Goal: Book appointment/travel/reservation

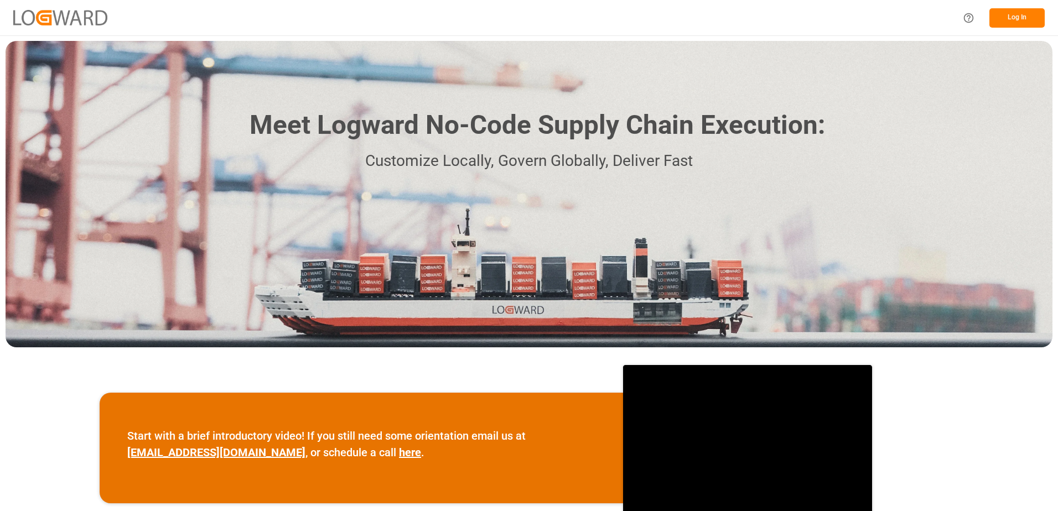
click at [1016, 6] on div "Log In" at bounding box center [1000, 18] width 89 height 25
click at [1024, 15] on button "Log In" at bounding box center [1017, 17] width 55 height 19
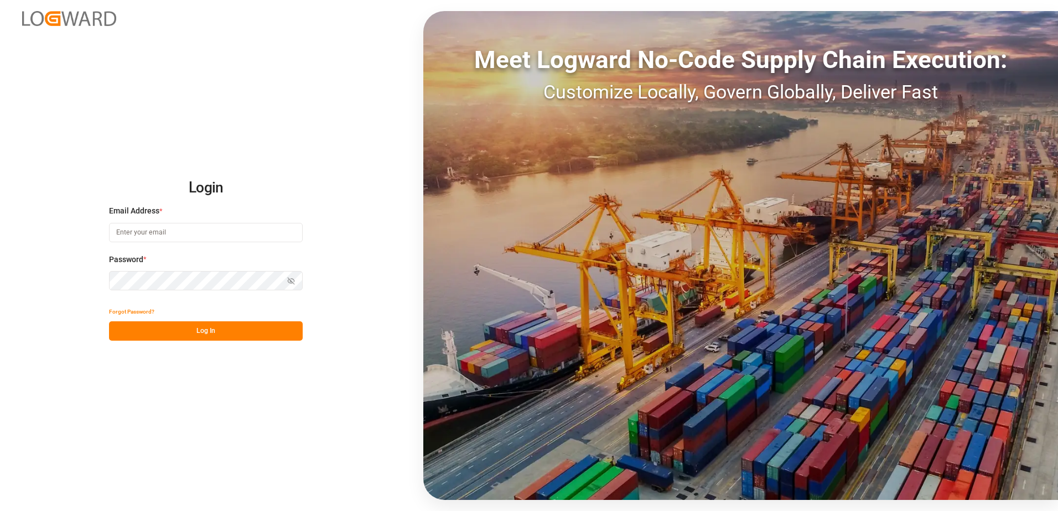
type input "[PERSON_NAME][EMAIL_ADDRESS][PERSON_NAME][DOMAIN_NAME]"
click at [239, 327] on button "Log In" at bounding box center [206, 331] width 194 height 19
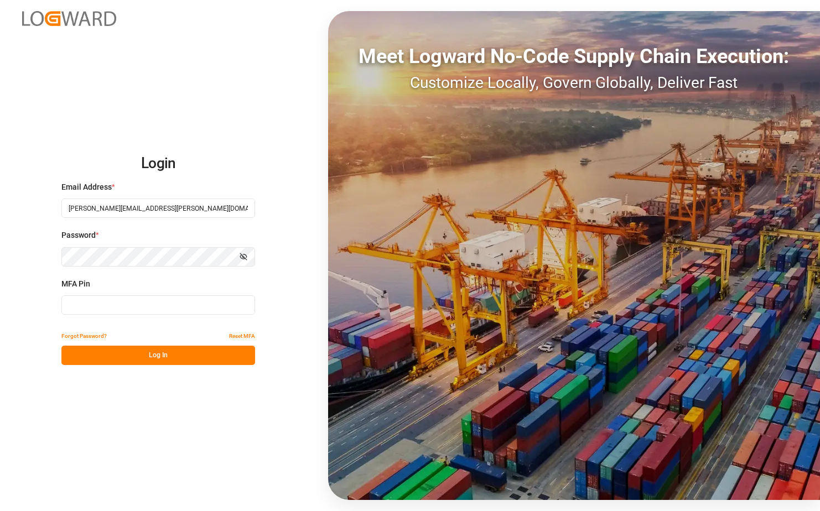
drag, startPoint x: 261, startPoint y: 449, endPoint x: 252, endPoint y: 455, distance: 10.7
click at [260, 449] on div "Login Email Address * [PERSON_NAME][EMAIL_ADDRESS][PERSON_NAME][DOMAIN_NAME] Pa…" at bounding box center [410, 255] width 820 height 511
click at [142, 300] on input at bounding box center [158, 305] width 194 height 19
click at [148, 307] on input at bounding box center [158, 305] width 194 height 19
type input "973598"
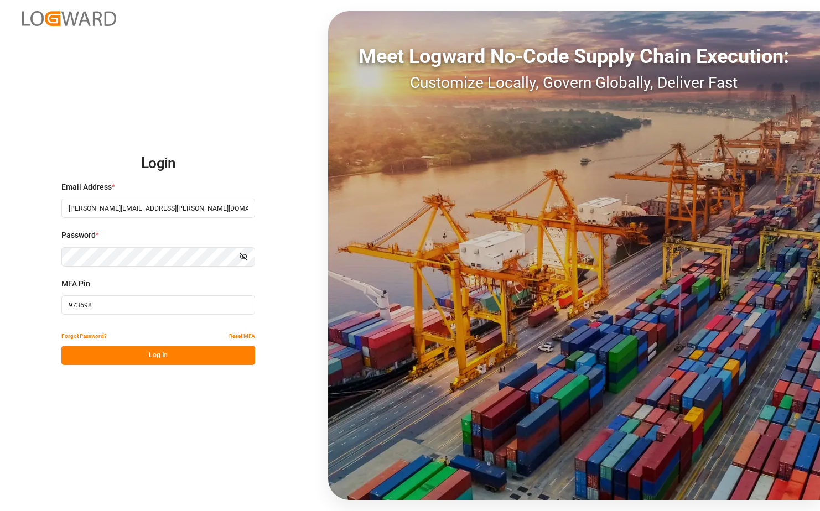
click at [131, 355] on button "Log In" at bounding box center [158, 355] width 194 height 19
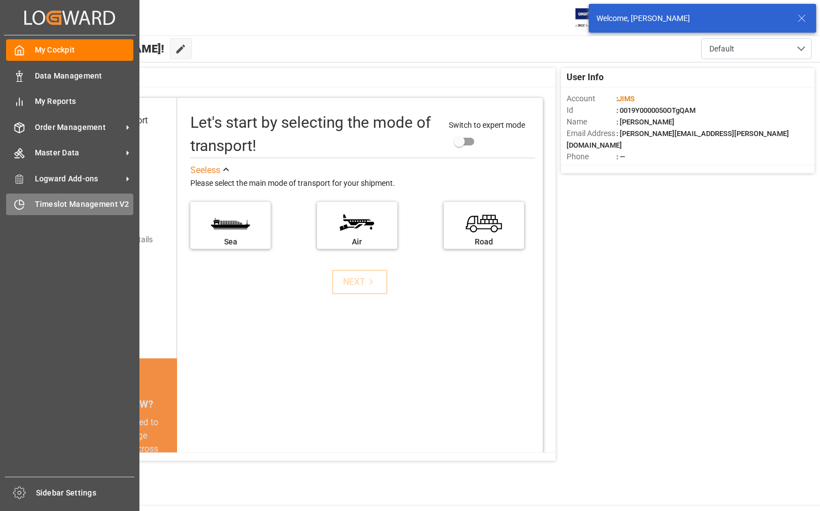
click at [25, 205] on div "Timeslot Management V2 Timeslot Management V2" at bounding box center [69, 205] width 127 height 22
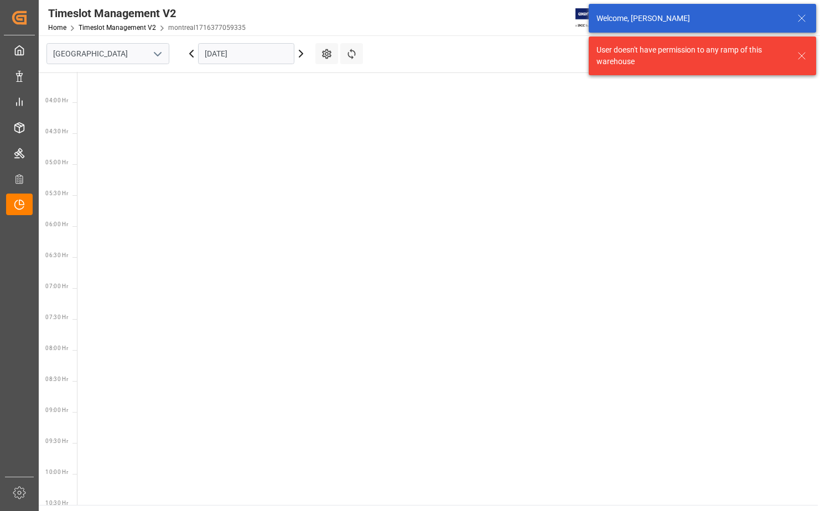
scroll to position [450, 0]
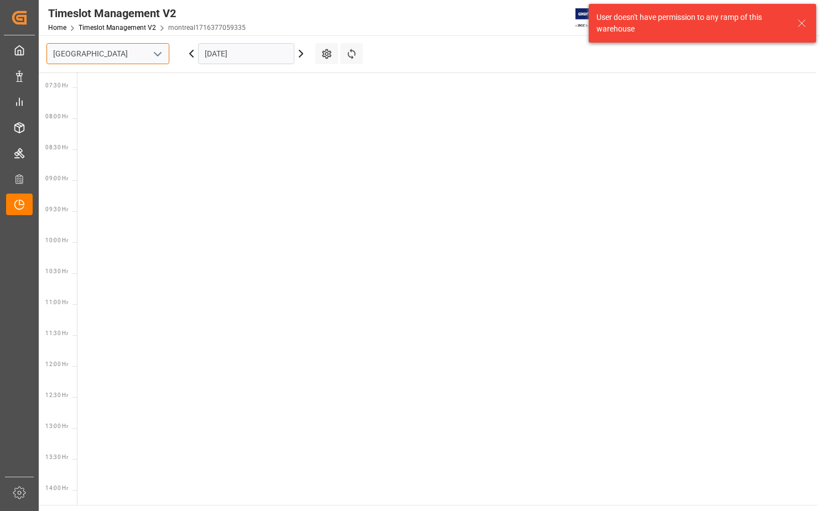
click at [105, 52] on input "[GEOGRAPHIC_DATA]" at bounding box center [107, 53] width 123 height 21
click at [153, 48] on icon "open menu" at bounding box center [157, 54] width 13 height 13
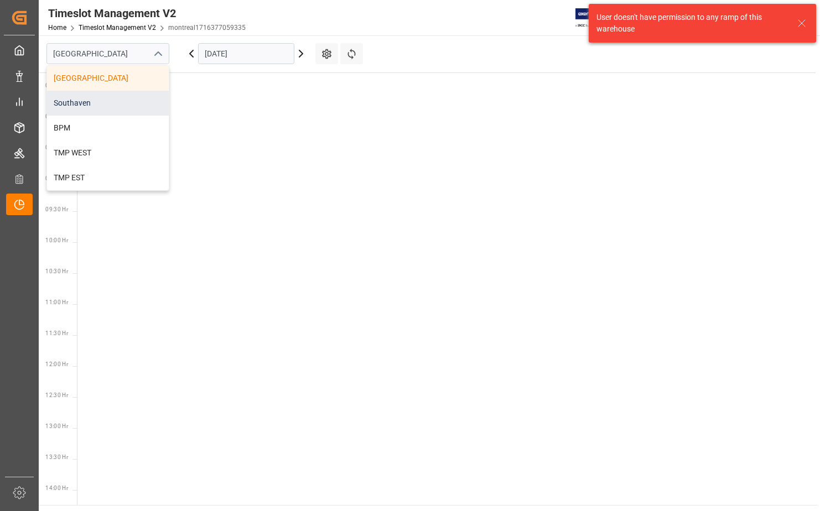
click at [125, 108] on div "Southaven" at bounding box center [108, 103] width 122 height 25
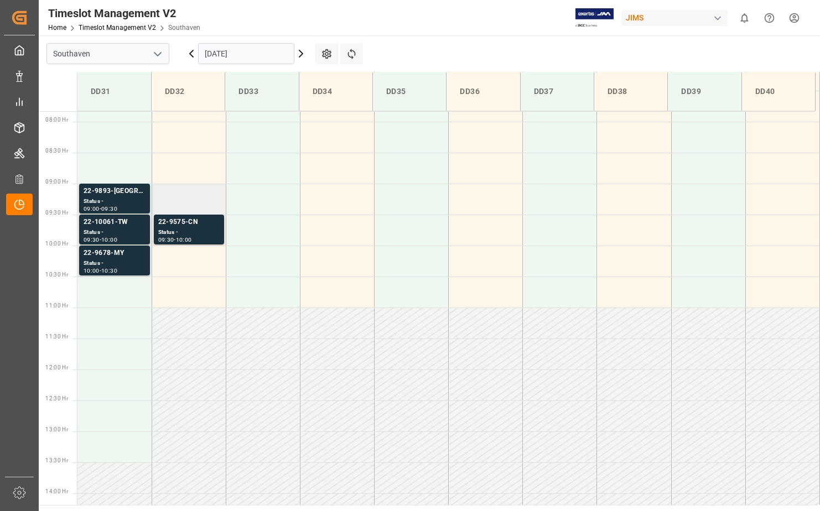
scroll to position [489, 0]
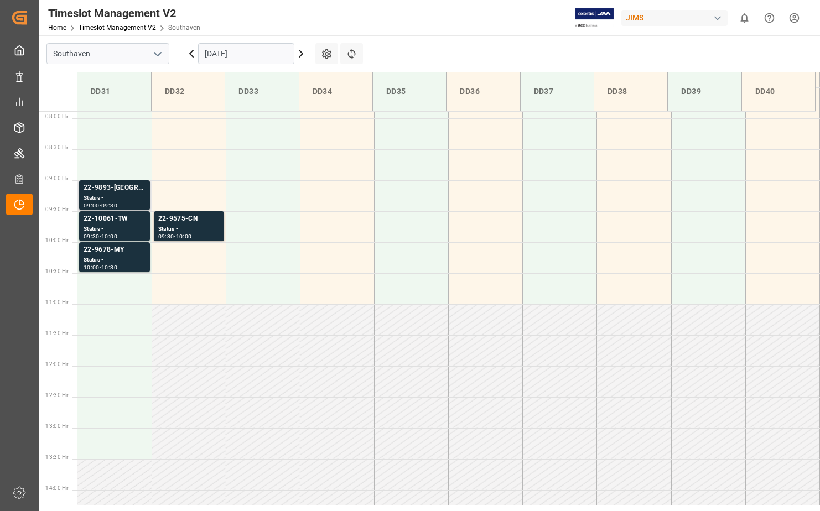
click at [114, 194] on div "Status -" at bounding box center [115, 198] width 62 height 9
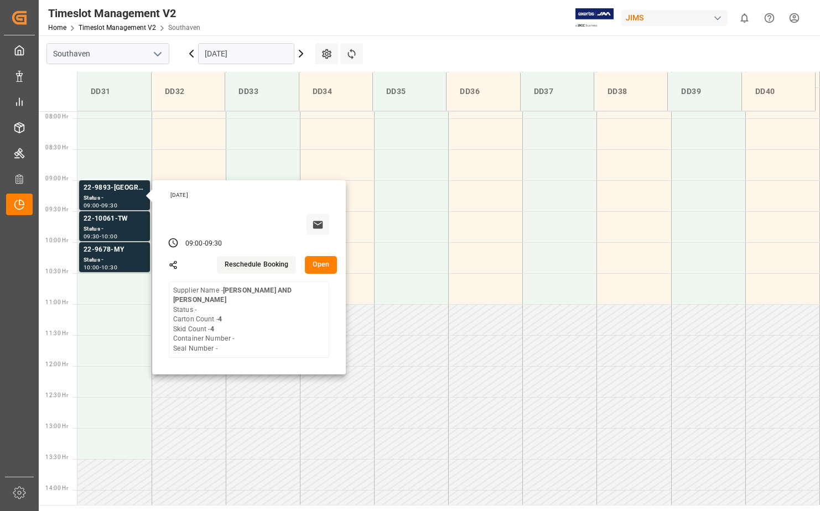
click at [322, 265] on button "Open" at bounding box center [321, 265] width 32 height 18
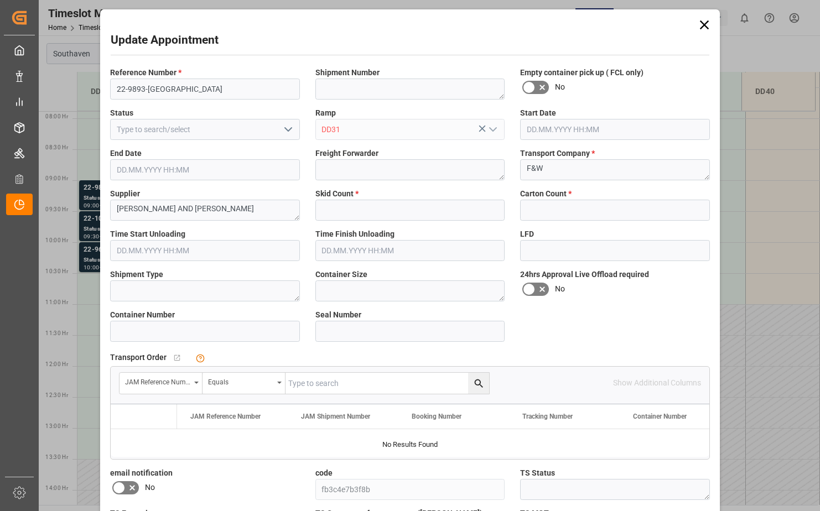
type input "4"
type input "[DATE] 09:00"
type input "[DATE] 09:30"
type input "[DATE] 18:37"
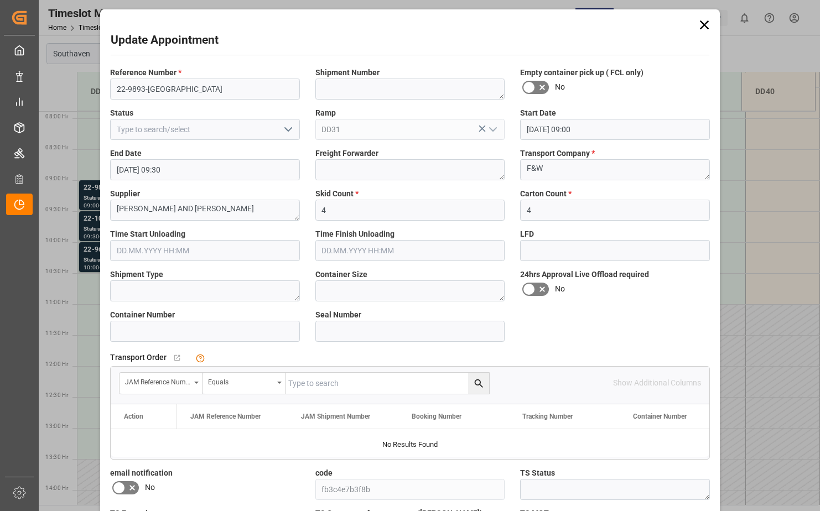
click at [221, 72] on label "Reference Number *" at bounding box center [205, 73] width 190 height 12
click at [209, 87] on input "22-9893-[GEOGRAPHIC_DATA]" at bounding box center [205, 89] width 190 height 21
click at [92, 217] on div "Update Appointment Reference Number * 22-9893-GB Shipment Number Empty containe…" at bounding box center [410, 255] width 820 height 511
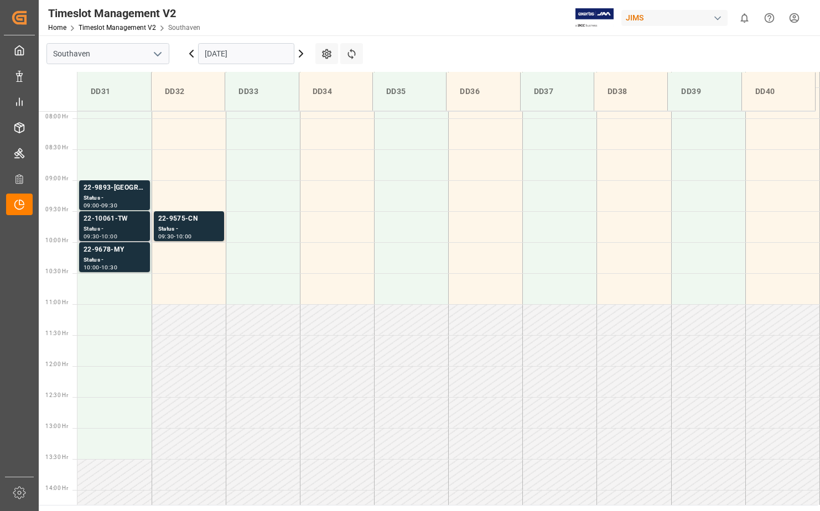
click at [92, 224] on div "22-10061-TW" at bounding box center [115, 219] width 62 height 11
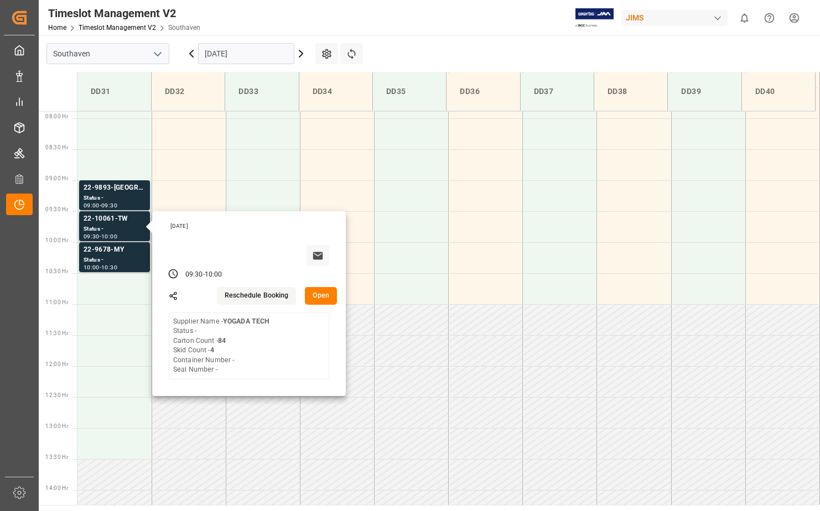
click at [325, 296] on button "Open" at bounding box center [321, 296] width 32 height 18
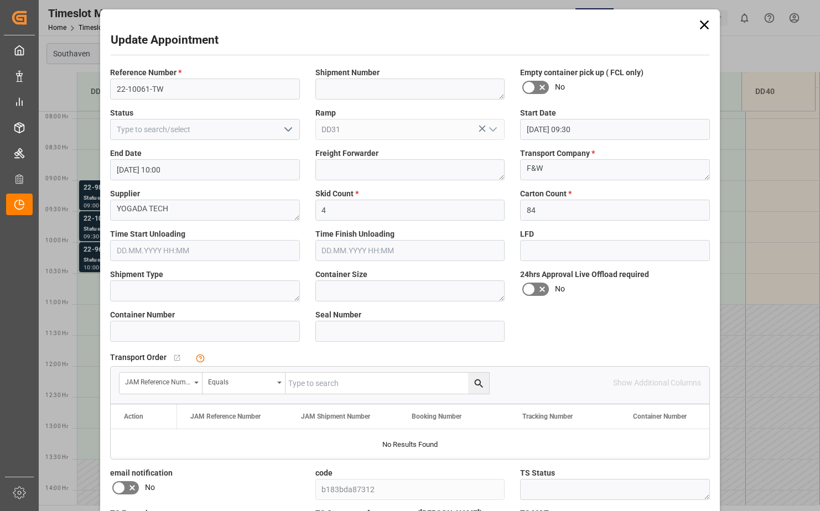
click at [160, 100] on div "Reference Number * 22-10061-TW" at bounding box center [204, 83] width 205 height 40
click at [164, 90] on input "22-10061-TW" at bounding box center [205, 89] width 190 height 21
click at [90, 253] on div "Update Appointment Reference Number * 22-10061-TW Shipment Number Empty contain…" at bounding box center [410, 255] width 820 height 511
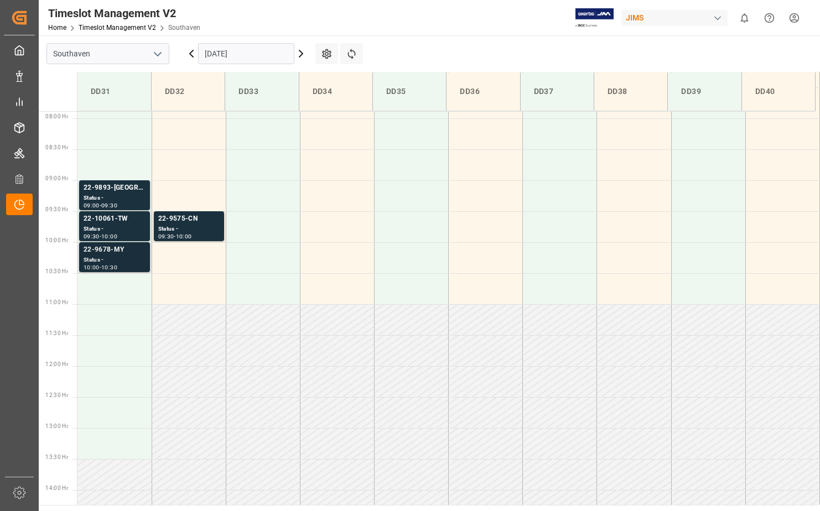
click at [91, 258] on div "Status -" at bounding box center [115, 260] width 62 height 9
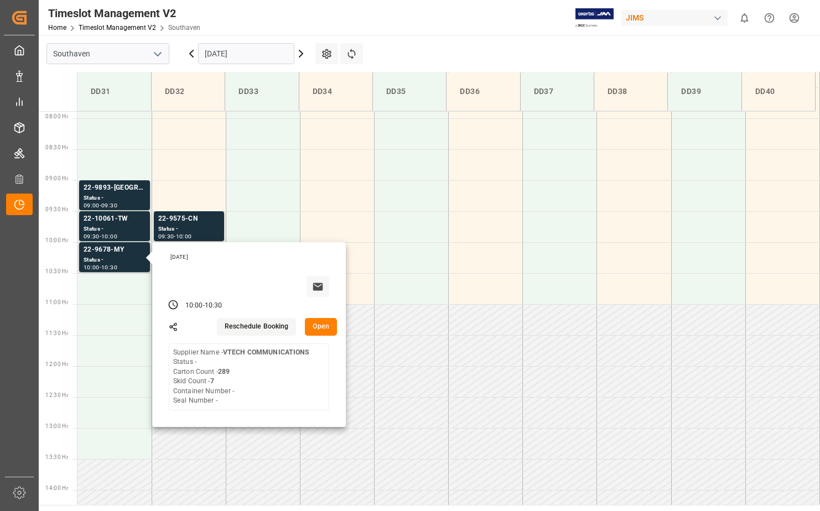
click at [325, 330] on button "Open" at bounding box center [321, 327] width 32 height 18
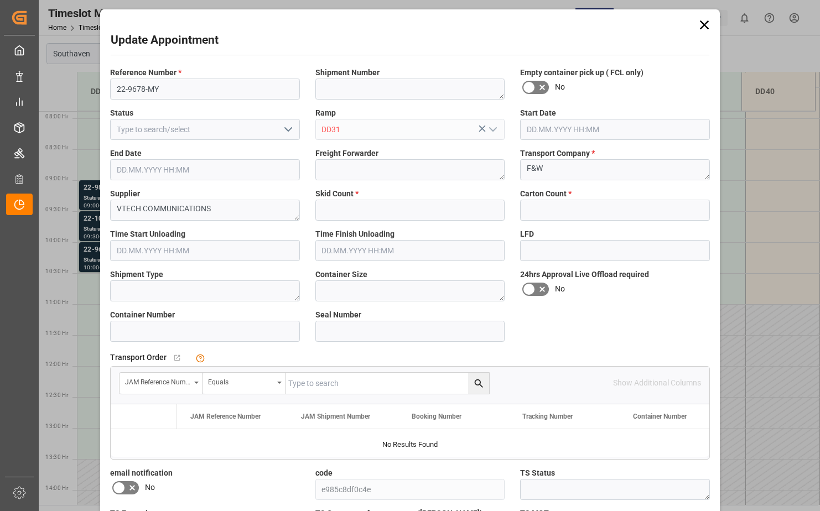
type input "7"
type input "289"
type input "[DATE] 10:00"
type input "[DATE] 10:30"
type input "[DATE] 21:07"
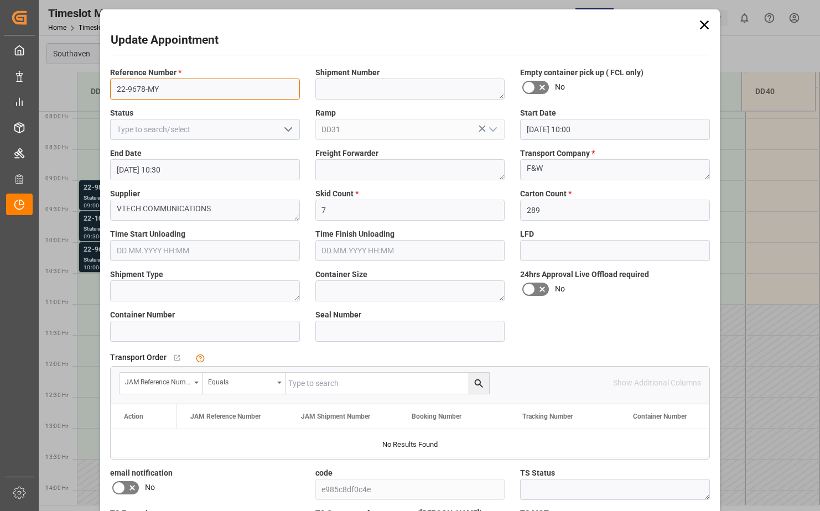
click at [177, 96] on input "22-9678-MY" at bounding box center [205, 89] width 190 height 21
click at [89, 260] on div "Update Appointment Reference Number * 22-9678-MY Shipment Number Empty containe…" at bounding box center [410, 255] width 820 height 511
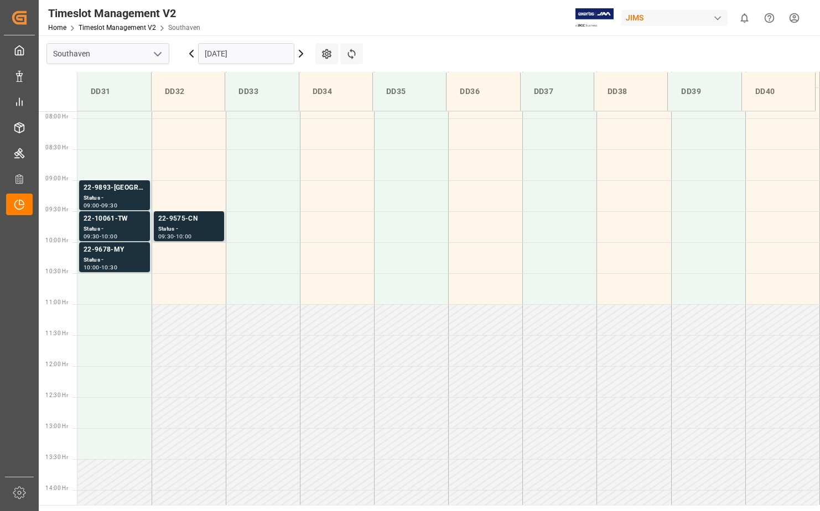
click at [169, 228] on div "Status -" at bounding box center [188, 229] width 61 height 9
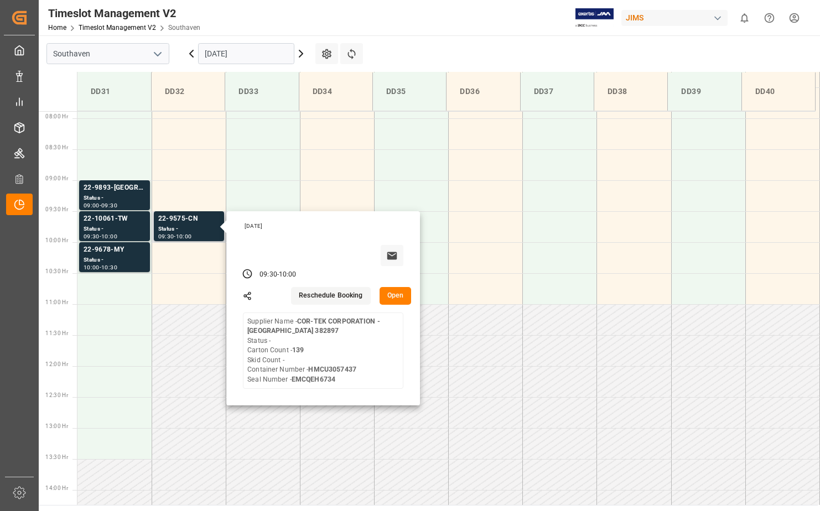
click at [401, 303] on button "Open" at bounding box center [396, 296] width 32 height 18
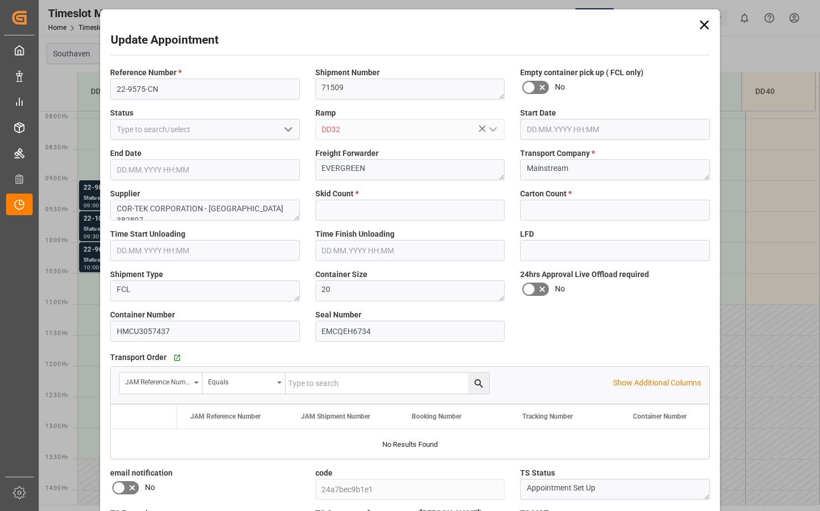
type input "0"
type input "139"
type input "[DATE] 09:30"
type input "[DATE] 10:00"
type input "[DATE] 19:39"
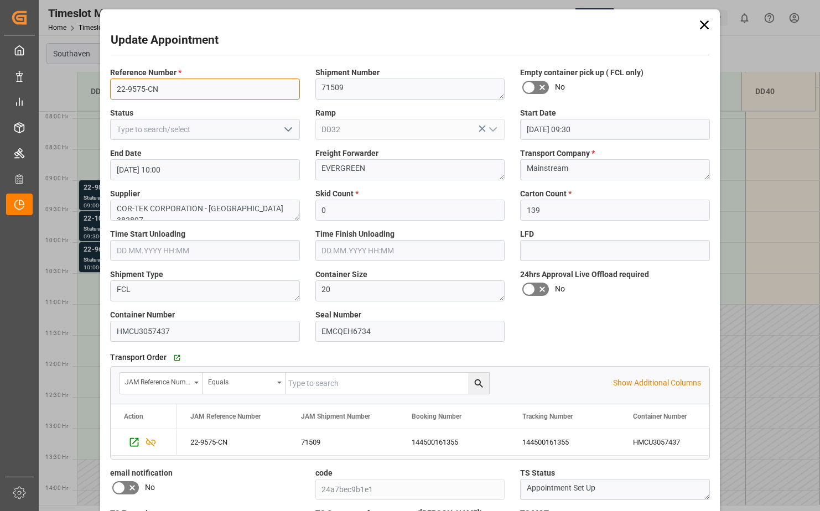
click at [228, 93] on input "22-9575-CN" at bounding box center [205, 89] width 190 height 21
